Goal: Use online tool/utility: Use online tool/utility

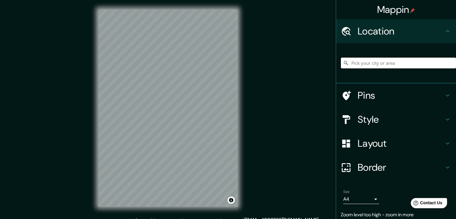
click at [385, 62] on input "Pick your city or area" at bounding box center [398, 63] width 115 height 11
type input "[PERSON_NAME][GEOGRAPHIC_DATA], [PERSON_NAME][GEOGRAPHIC_DATA], [GEOGRAPHIC_DAT…"
click at [448, 63] on icon "Clear" at bounding box center [450, 63] width 5 height 5
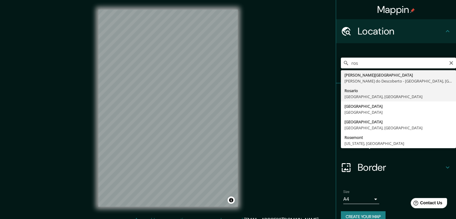
type input "[GEOGRAPHIC_DATA], [GEOGRAPHIC_DATA], [GEOGRAPHIC_DATA]"
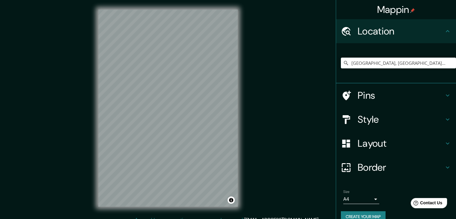
click at [259, 126] on div "Mappin Location [GEOGRAPHIC_DATA], [GEOGRAPHIC_DATA], [GEOGRAPHIC_DATA] Pins St…" at bounding box center [228, 113] width 456 height 226
click at [168, 200] on div at bounding box center [168, 198] width 5 height 5
click at [389, 90] on h4 "Pins" at bounding box center [400, 95] width 86 height 12
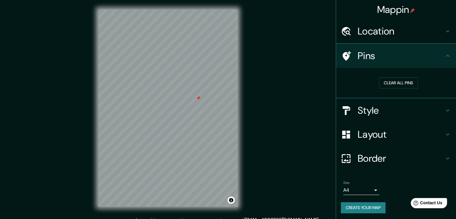
click at [389, 90] on div "Clear all pins" at bounding box center [398, 82] width 115 height 21
click at [385, 117] on div "Style" at bounding box center [396, 111] width 120 height 24
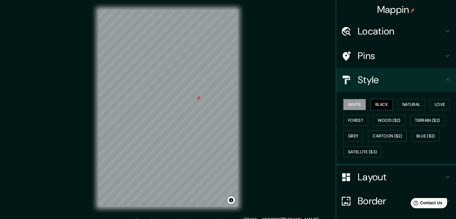
click at [380, 100] on button "Black" at bounding box center [381, 104] width 22 height 11
click at [412, 109] on button "Natural" at bounding box center [411, 104] width 28 height 11
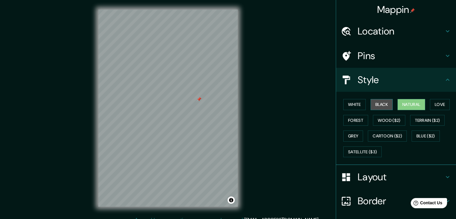
click at [380, 108] on button "Black" at bounding box center [381, 104] width 22 height 11
click at [405, 107] on button "Natural" at bounding box center [411, 104] width 28 height 11
click at [358, 118] on button "Forest" at bounding box center [355, 120] width 25 height 11
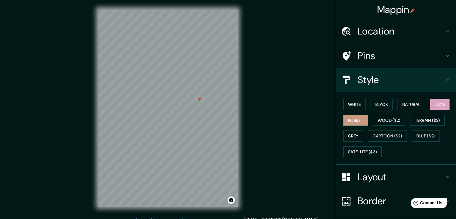
click at [444, 104] on button "Love" at bounding box center [440, 104] width 20 height 11
click at [373, 107] on button "Black" at bounding box center [381, 104] width 22 height 11
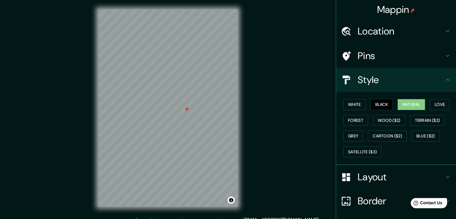
click at [412, 102] on button "Natural" at bounding box center [411, 104] width 28 height 11
click at [93, 73] on div "© Mapbox © OpenStreetMap Improve this map" at bounding box center [168, 108] width 158 height 216
click at [433, 102] on button "Love" at bounding box center [440, 104] width 20 height 11
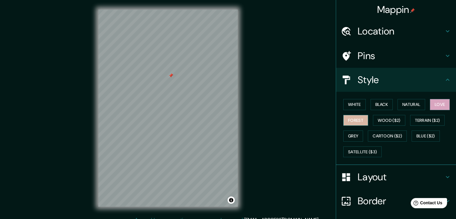
click at [355, 123] on button "Forest" at bounding box center [355, 120] width 25 height 11
click at [376, 105] on button "Black" at bounding box center [381, 104] width 22 height 11
click at [8, 61] on div "Mappin Location [GEOGRAPHIC_DATA], [GEOGRAPHIC_DATA], [GEOGRAPHIC_DATA] Pins St…" at bounding box center [228, 113] width 456 height 226
click at [63, 101] on div "Mappin Location [GEOGRAPHIC_DATA], [GEOGRAPHIC_DATA], [GEOGRAPHIC_DATA] Pins St…" at bounding box center [228, 113] width 456 height 226
